Goal: Information Seeking & Learning: Learn about a topic

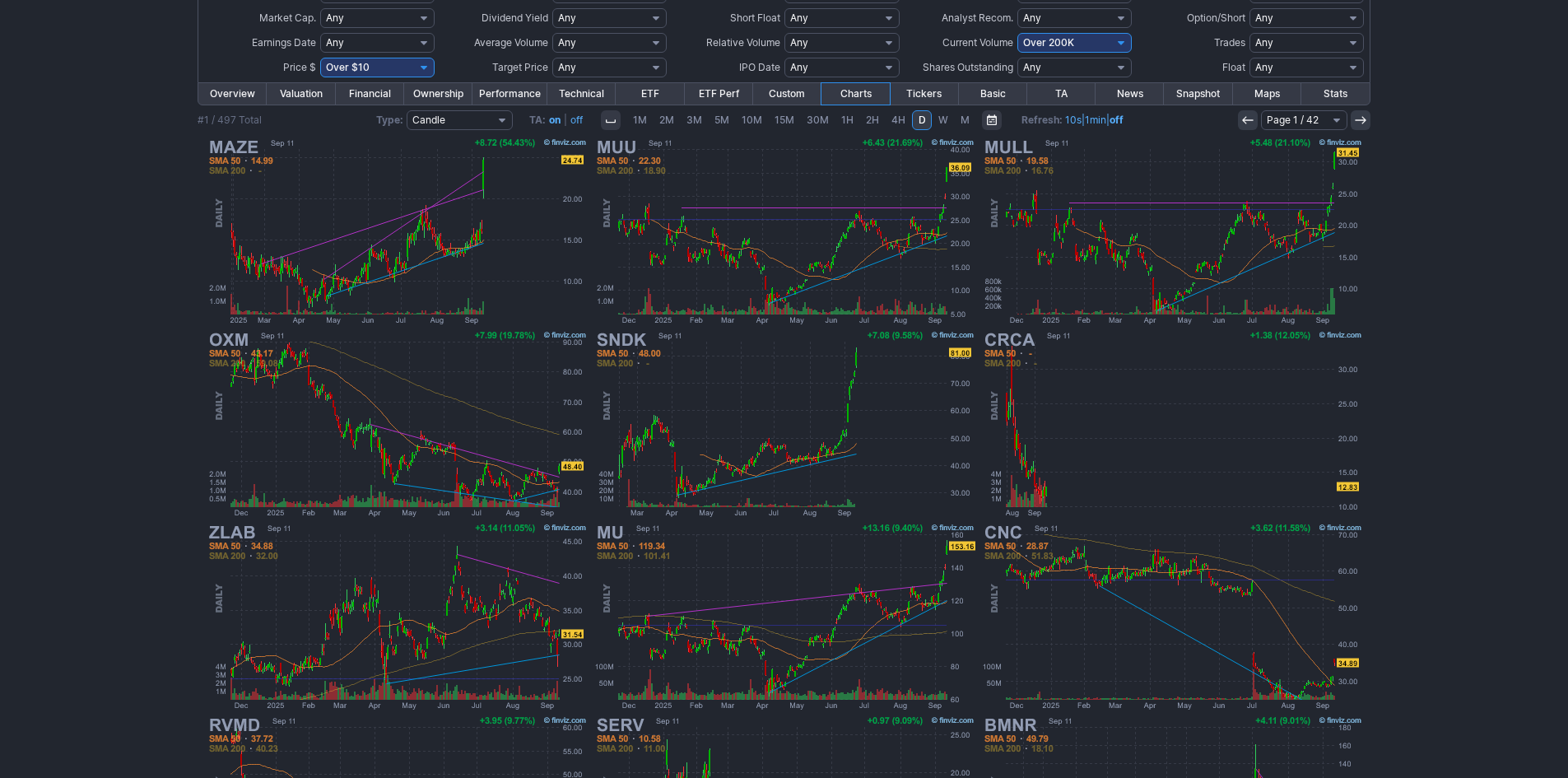
scroll to position [164, 0]
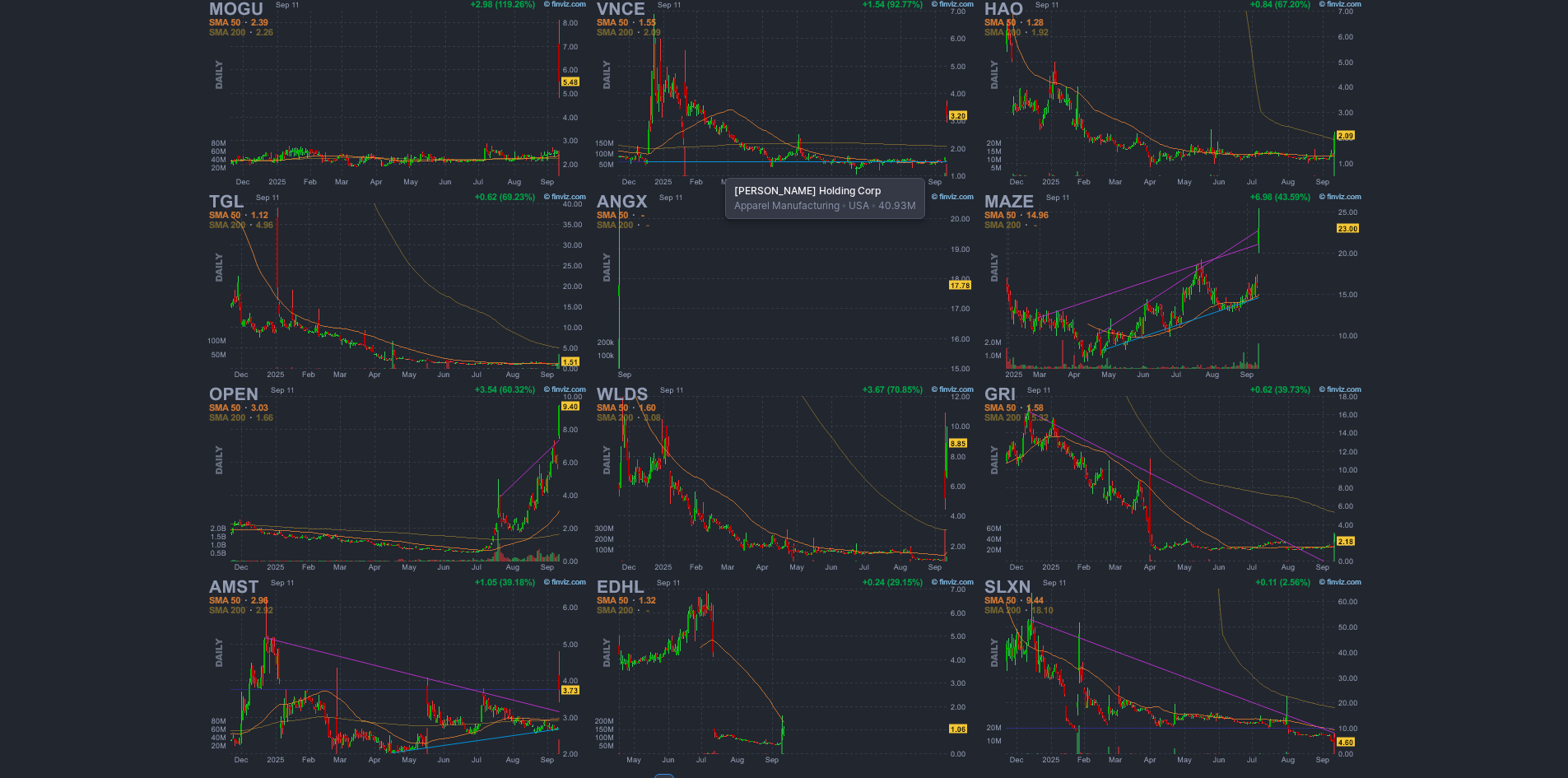
scroll to position [305, 0]
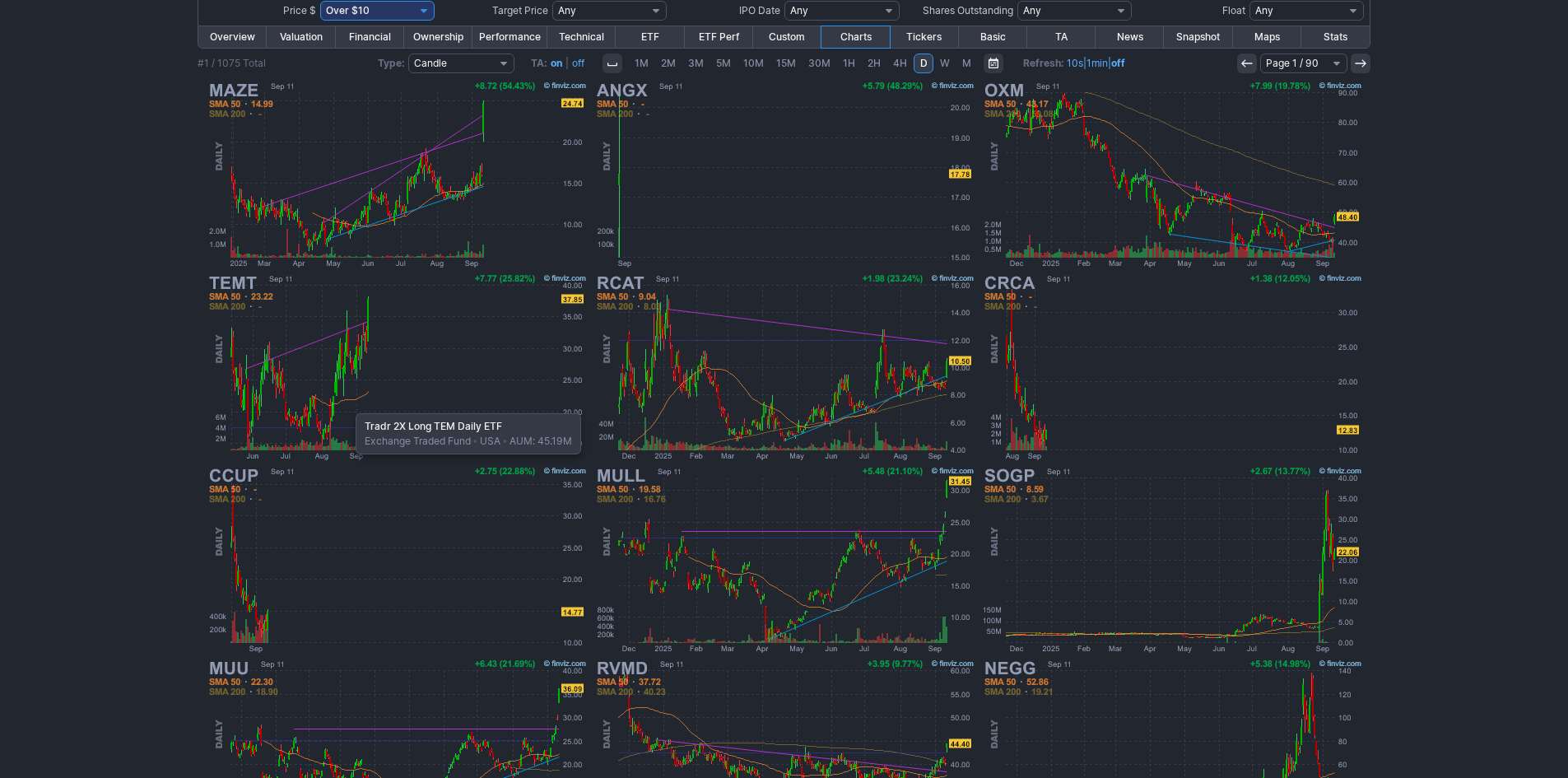
scroll to position [297, 0]
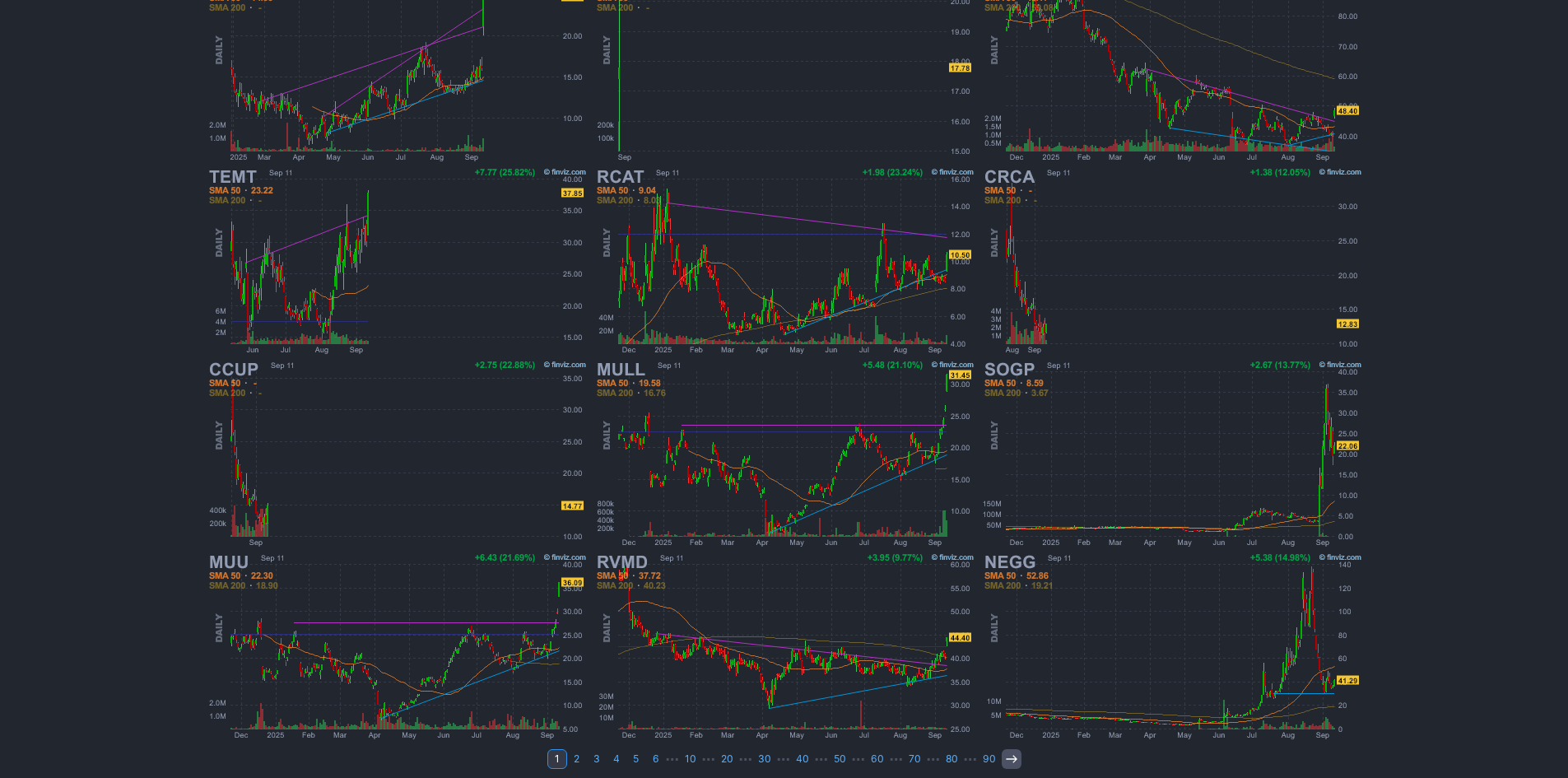
click at [1008, 755] on icon at bounding box center [1011, 759] width 13 height 13
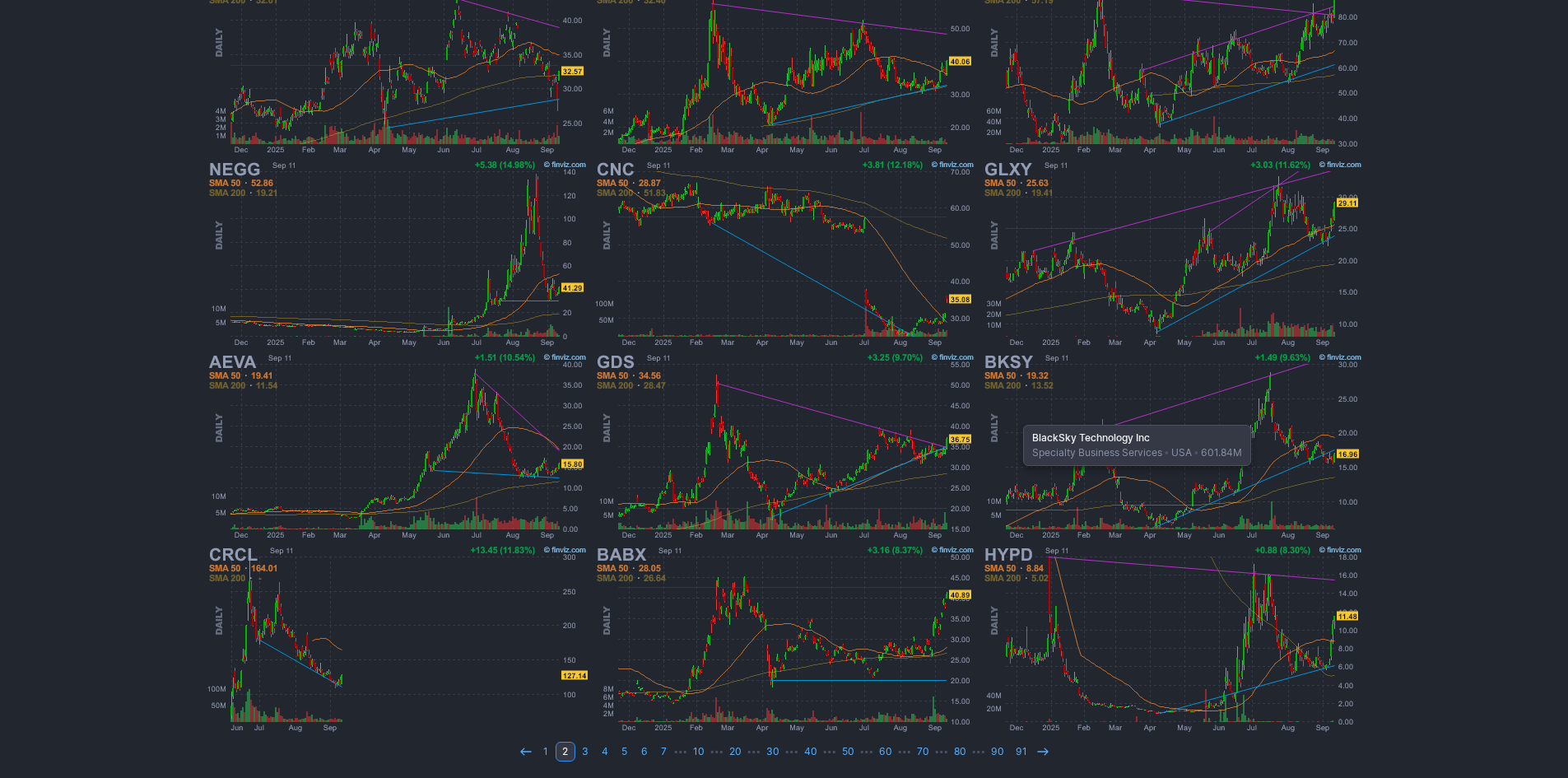
scroll to position [305, 0]
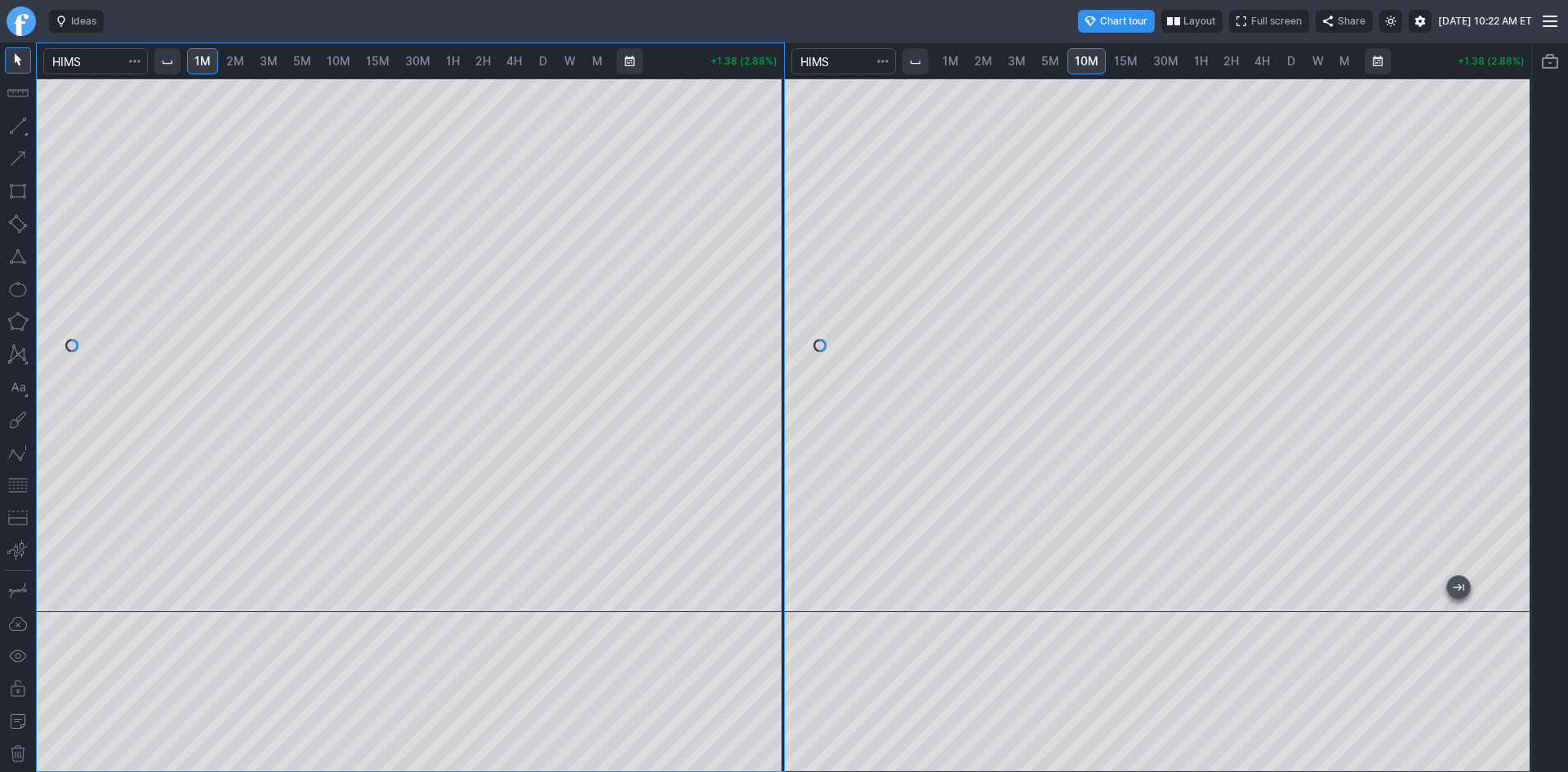
drag, startPoint x: 771, startPoint y: 145, endPoint x: 761, endPoint y: 263, distance: 118.4
click at [761, 263] on div at bounding box center [767, 341] width 35 height 492
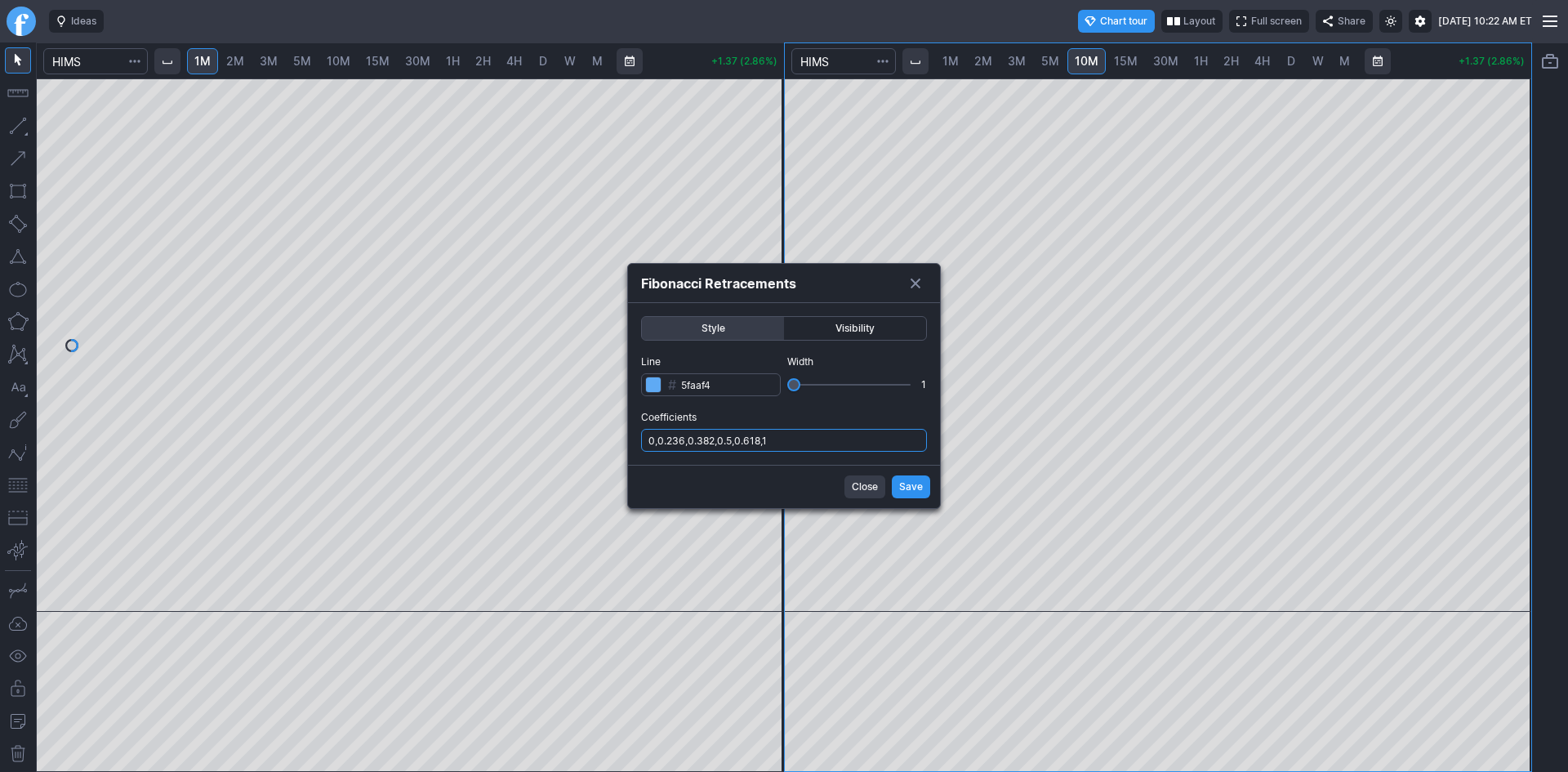
drag, startPoint x: 809, startPoint y: 428, endPoint x: 809, endPoint y: 440, distance: 12.0
click at [809, 428] on input "0,0.236,0.382,0.5,0.618,1" at bounding box center [784, 439] width 286 height 23
type input "0,0.236,0.382,0.5,0.618,1,.786"
click at [895, 479] on button "Save" at bounding box center [911, 486] width 38 height 23
